Goal: Communication & Community: Answer question/provide support

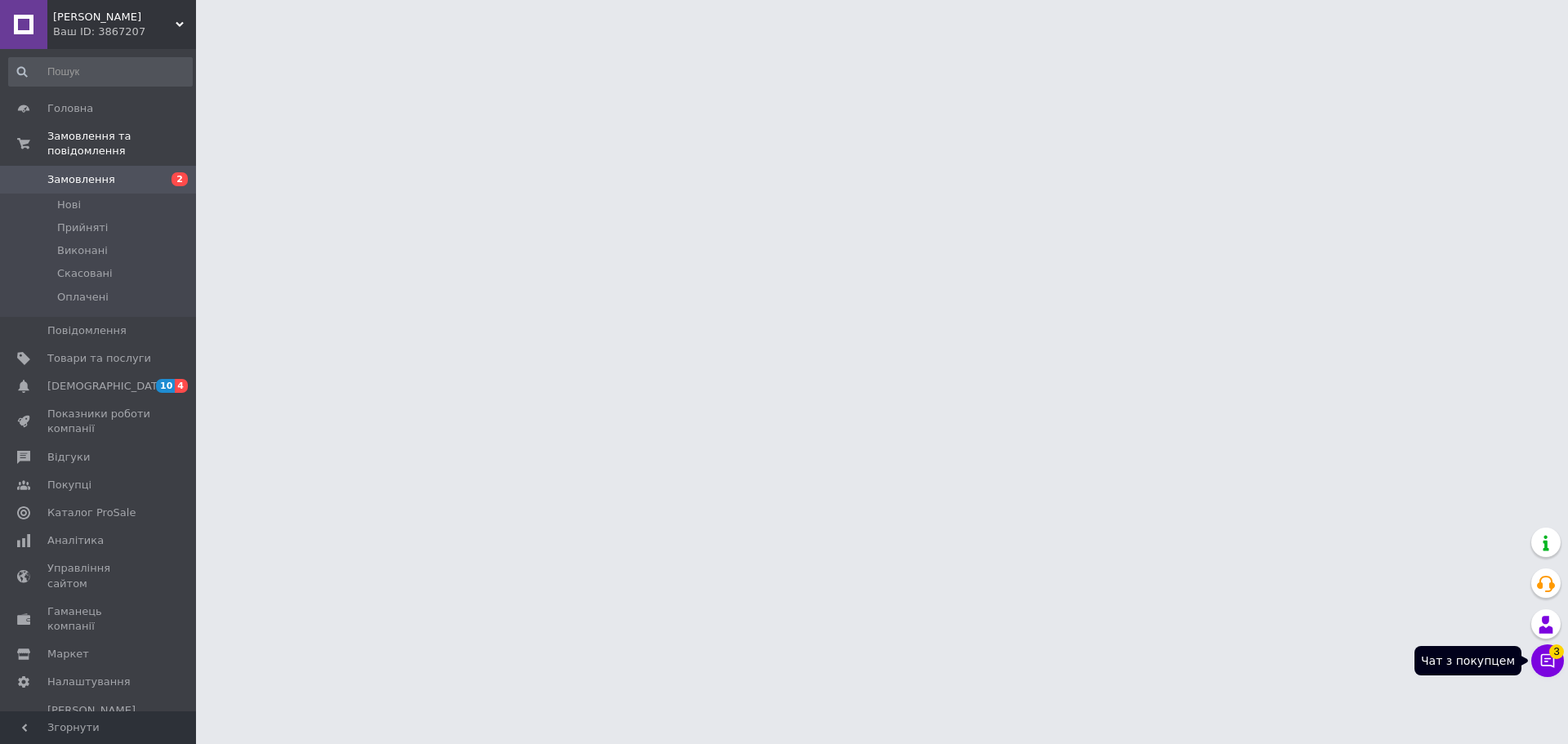
click at [1550, 661] on icon at bounding box center [1546, 660] width 16 height 16
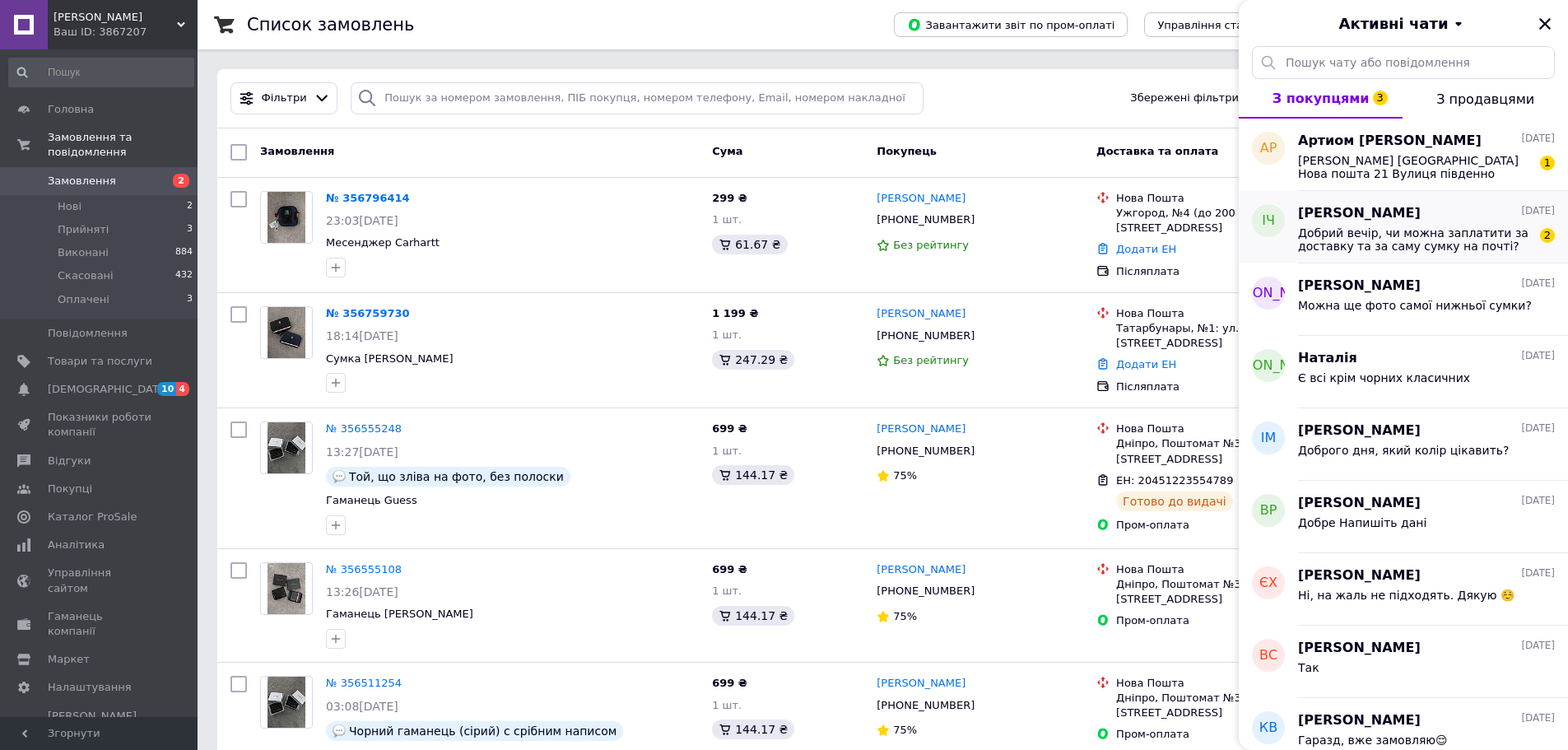
click at [1446, 253] on div "[PERSON_NAME] [DATE] Добрий вечір, чи можна заплатити за доставку та за саму су…" at bounding box center [1432, 227] width 270 height 72
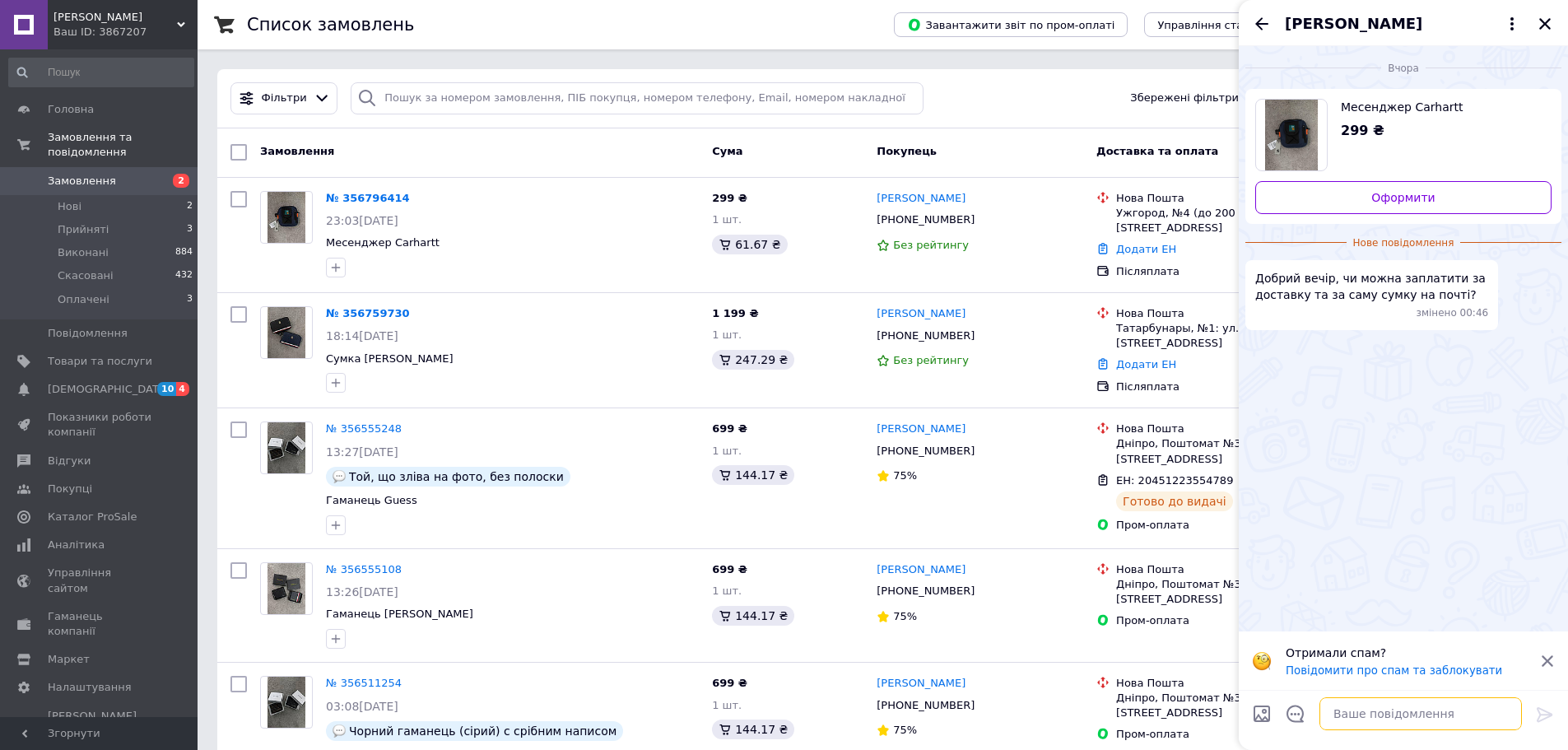
click at [1387, 706] on textarea at bounding box center [1420, 713] width 202 height 33
type textarea "Добрий, ні"
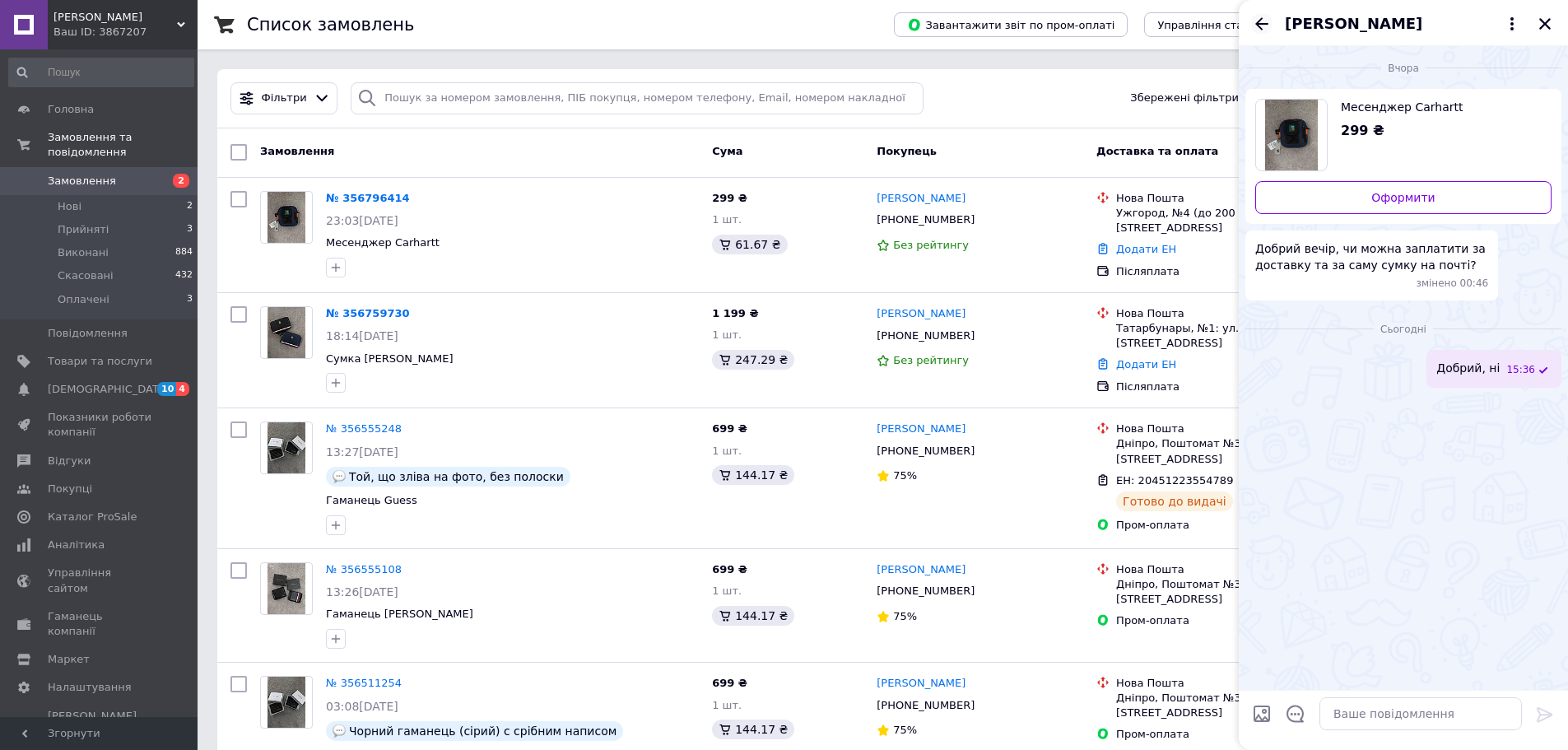
click at [1264, 20] on icon "Назад" at bounding box center [1261, 24] width 20 height 20
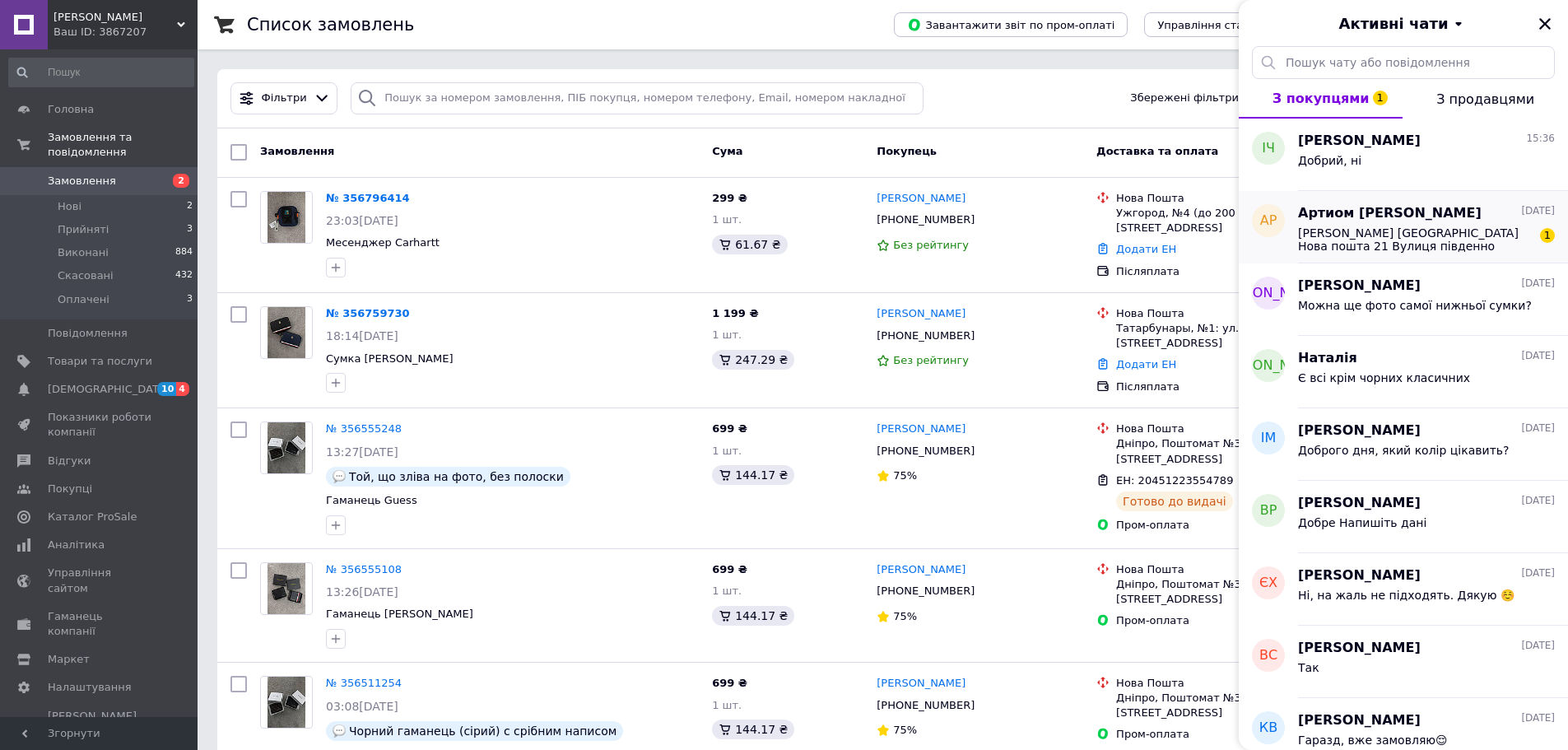
click at [1386, 238] on span "[PERSON_NAME] [GEOGRAPHIC_DATA] Нова пошта 21 Вулиця південно кільцева 4В Ном. …" at bounding box center [1414, 239] width 233 height 27
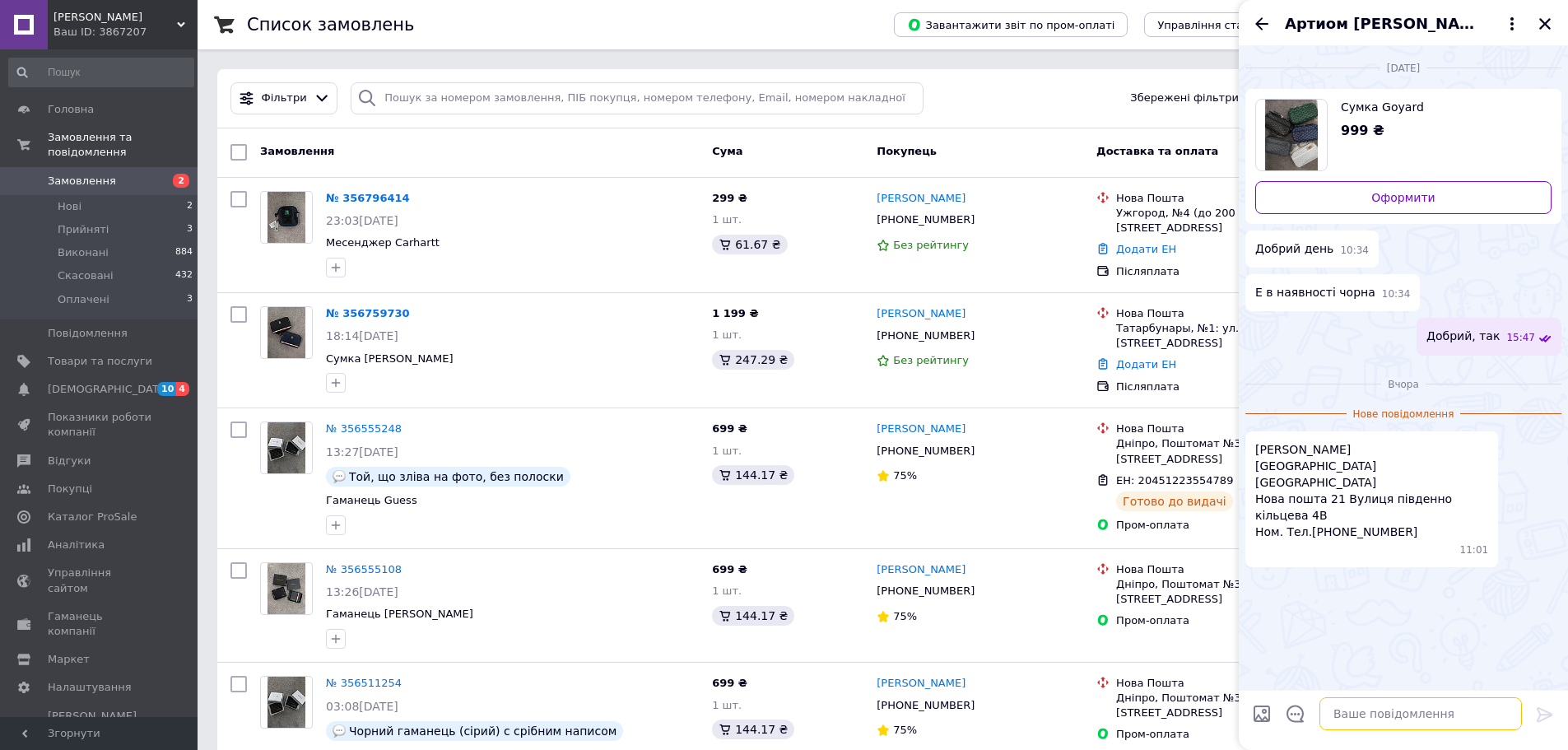
click at [1433, 709] on textarea at bounding box center [1420, 713] width 202 height 33
type textarea "20451225189629 ваша накладна, сьогодні поїде"
